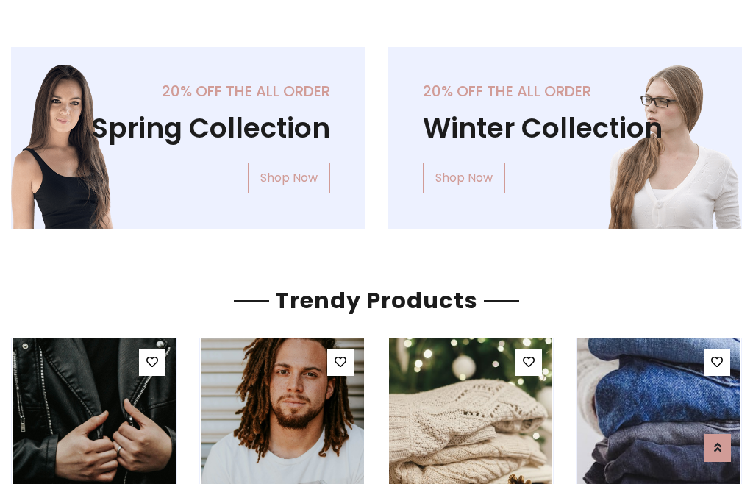
scroll to position [75, 0]
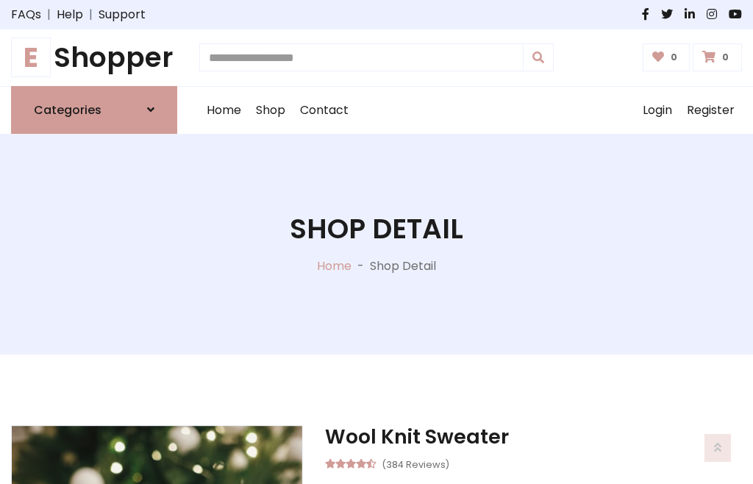
click at [94, 57] on h1 "E Shopper" at bounding box center [94, 57] width 166 height 33
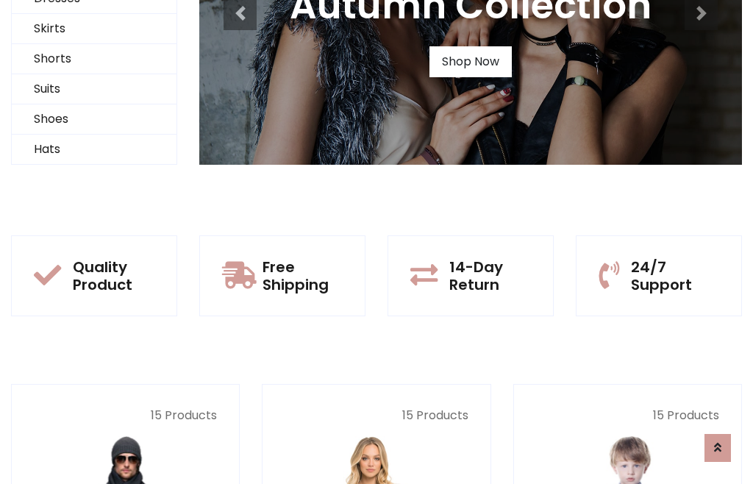
scroll to position [142, 0]
